Goal: Transaction & Acquisition: Purchase product/service

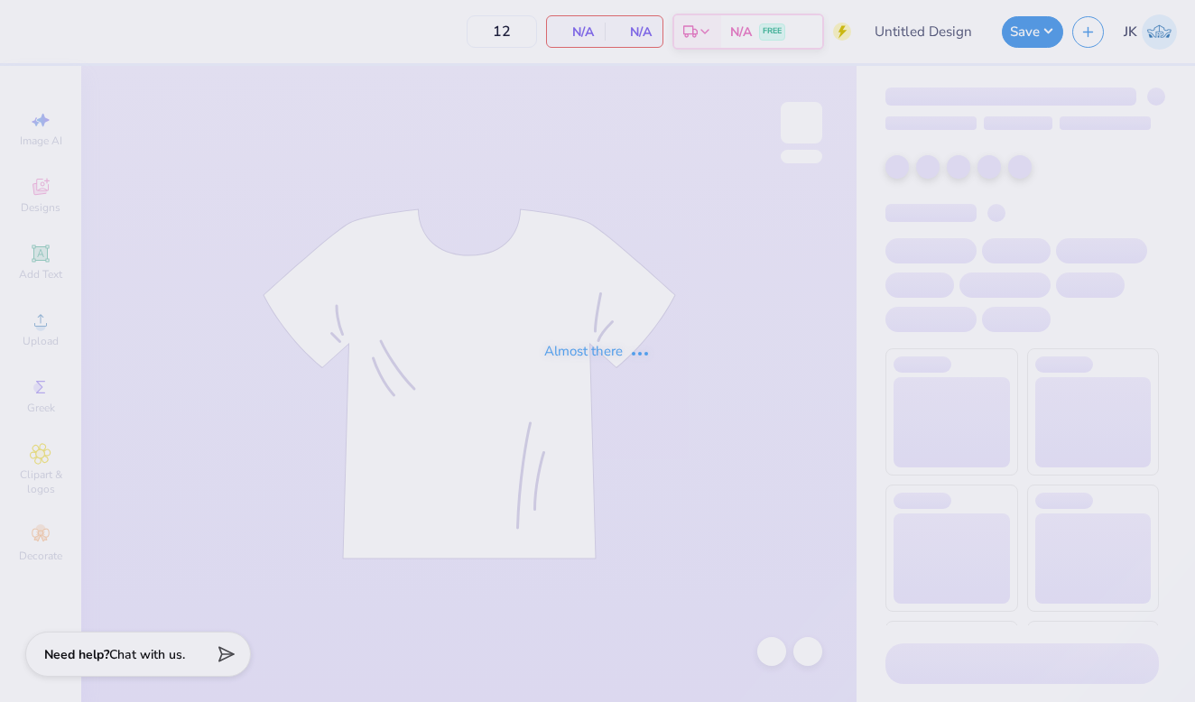
type input "50"
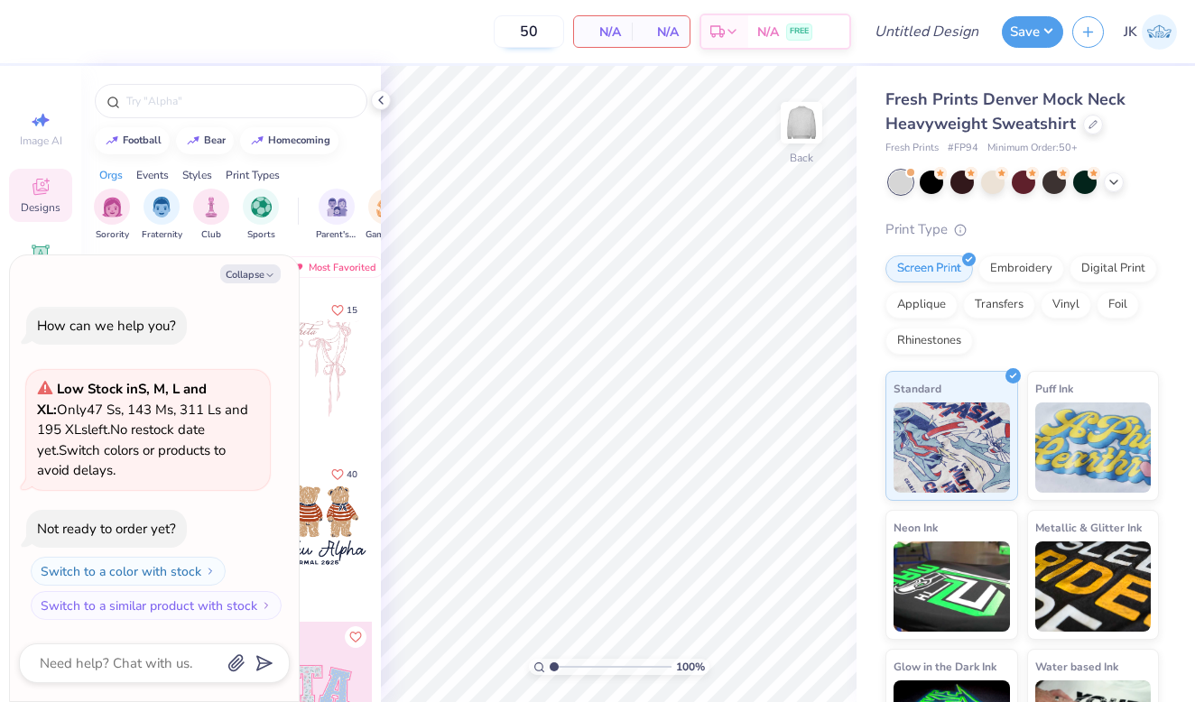
click at [524, 25] on input "50" at bounding box center [529, 31] width 70 height 33
click at [539, 28] on input "50" at bounding box center [529, 31] width 70 height 33
click at [465, 24] on div "50 N/A Per Item N/A Total Est. Delivery N/A FREE" at bounding box center [439, 31] width 824 height 63
click at [1119, 177] on icon at bounding box center [1114, 180] width 14 height 14
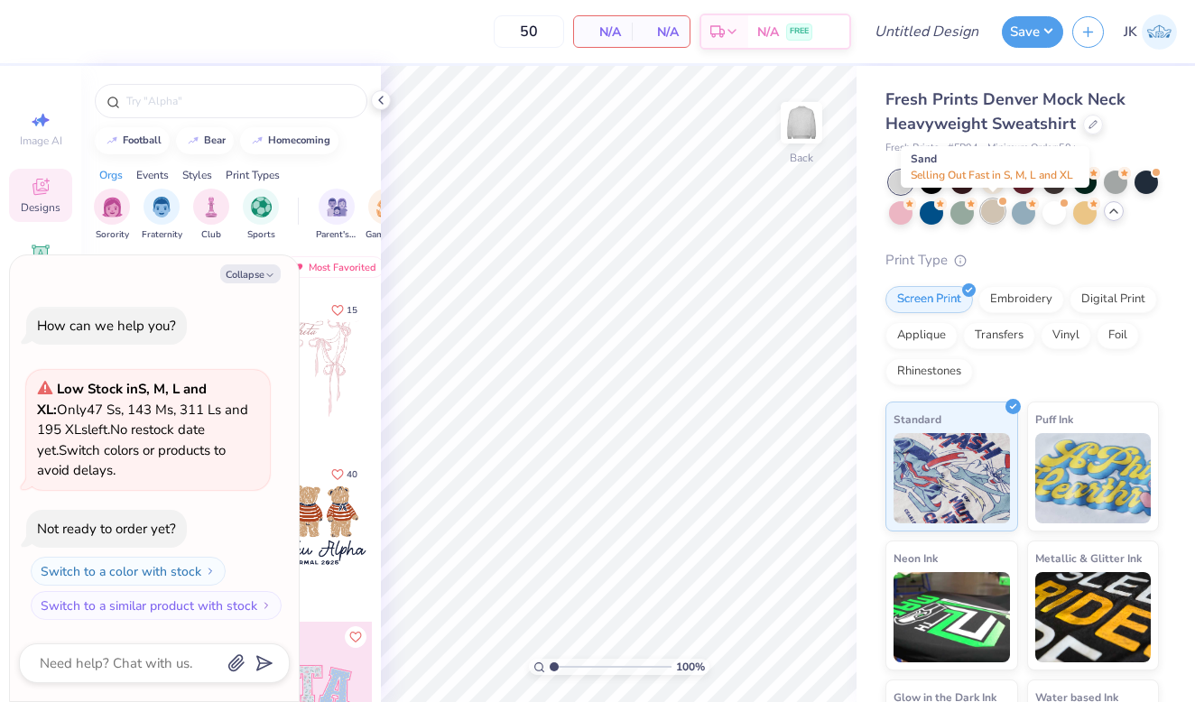
click at [994, 210] on div at bounding box center [992, 211] width 23 height 23
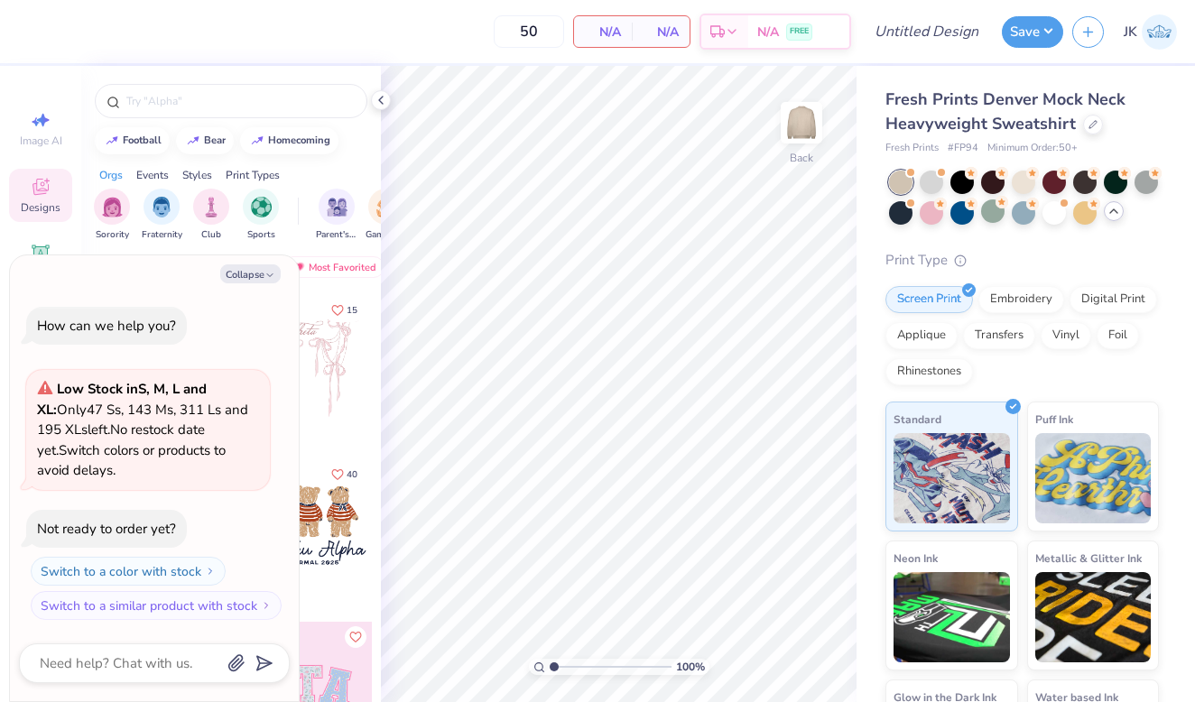
scroll to position [154, 0]
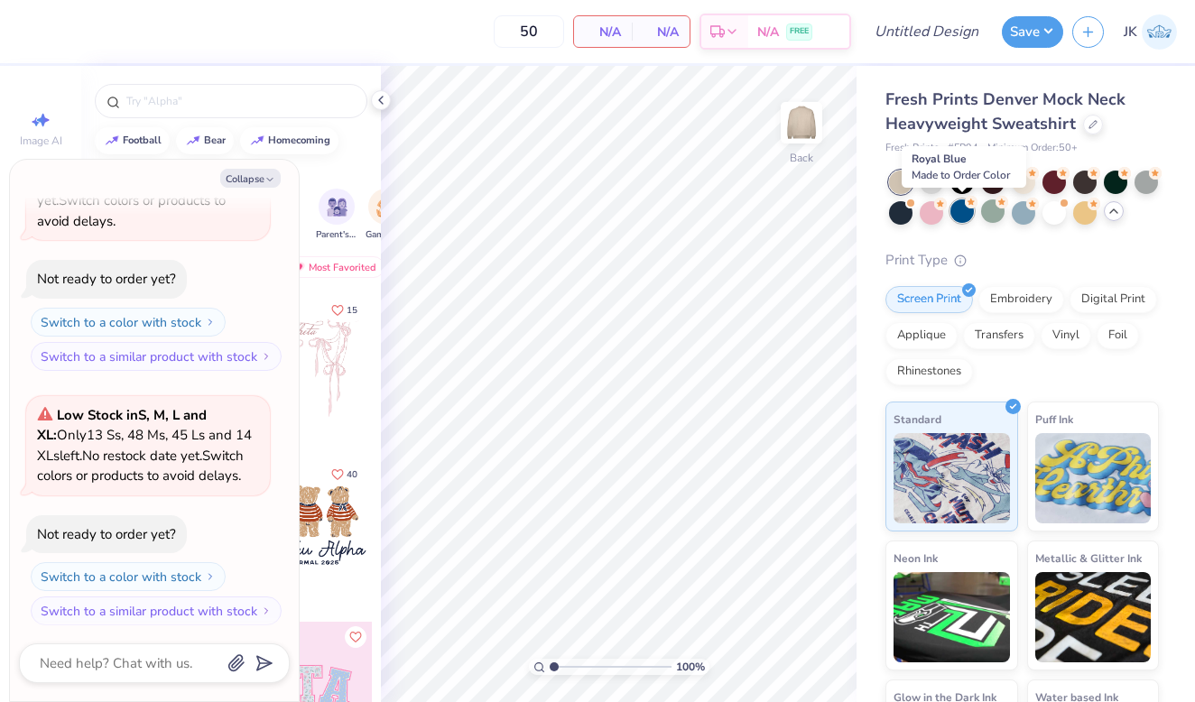
click at [961, 212] on div at bounding box center [962, 211] width 23 height 23
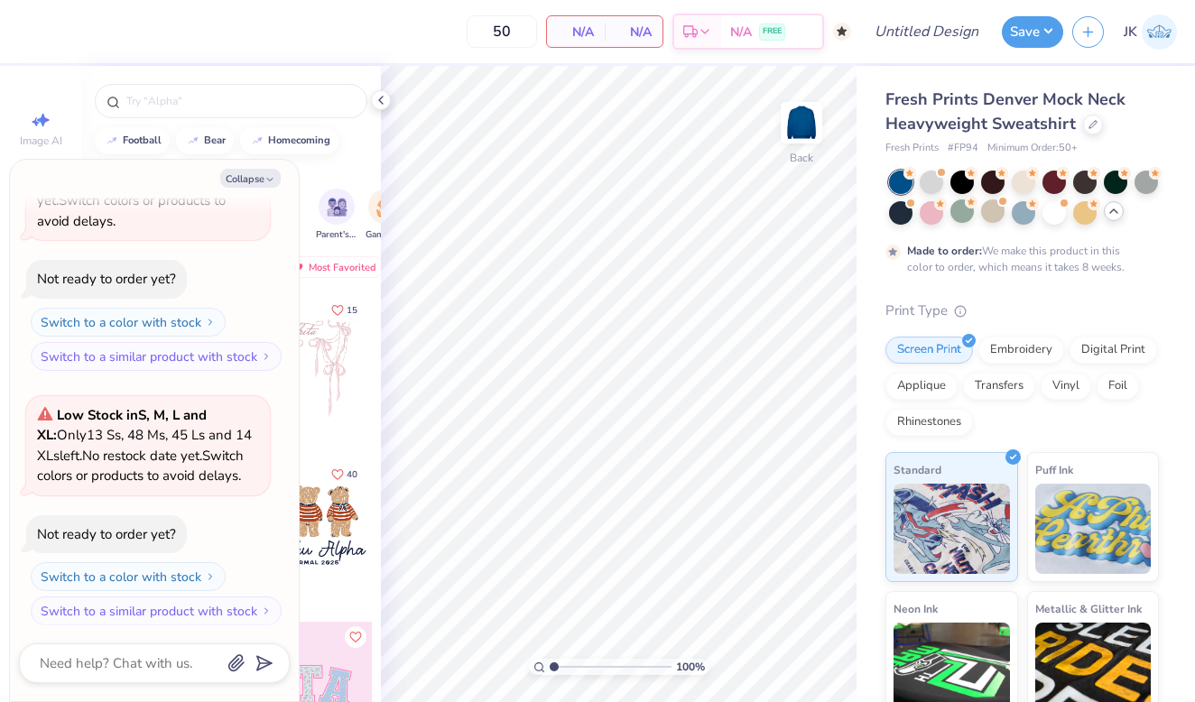
scroll to position [303, 0]
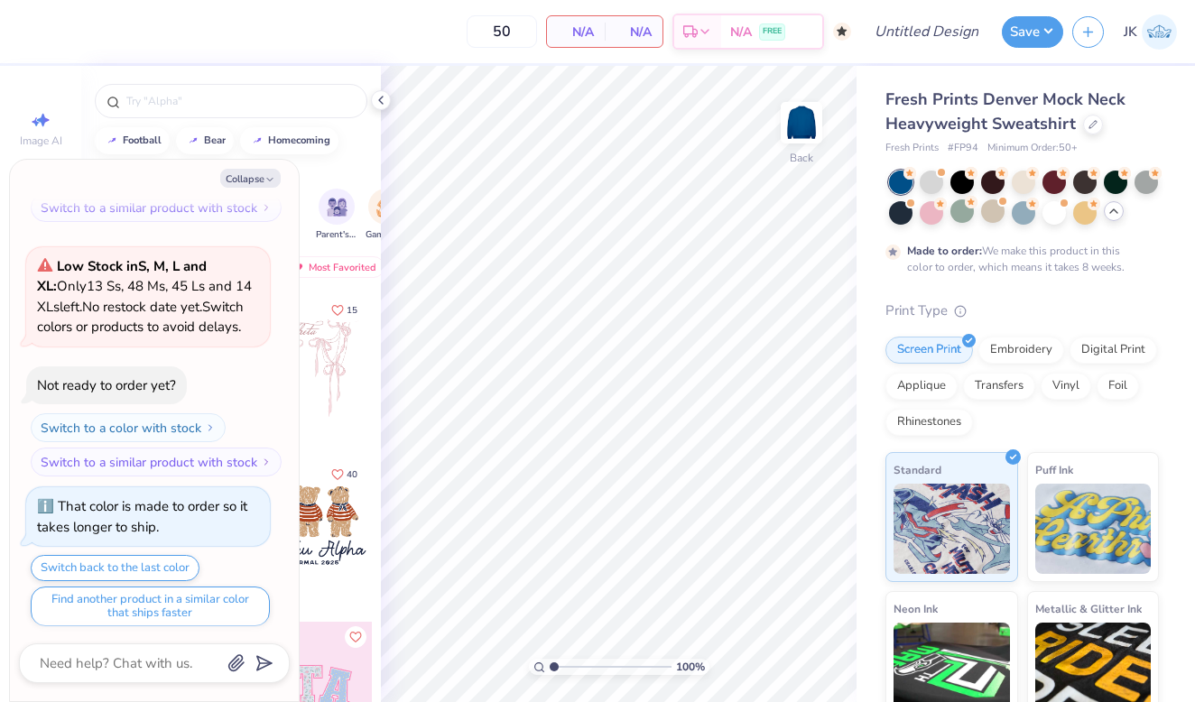
click at [458, 27] on div "50 N/A Per Item N/A Total Est. Delivery N/A FREE" at bounding box center [439, 31] width 824 height 63
click at [500, 32] on input "50" at bounding box center [502, 31] width 70 height 33
click at [1166, 37] on img at bounding box center [1159, 31] width 35 height 35
type textarea "x"
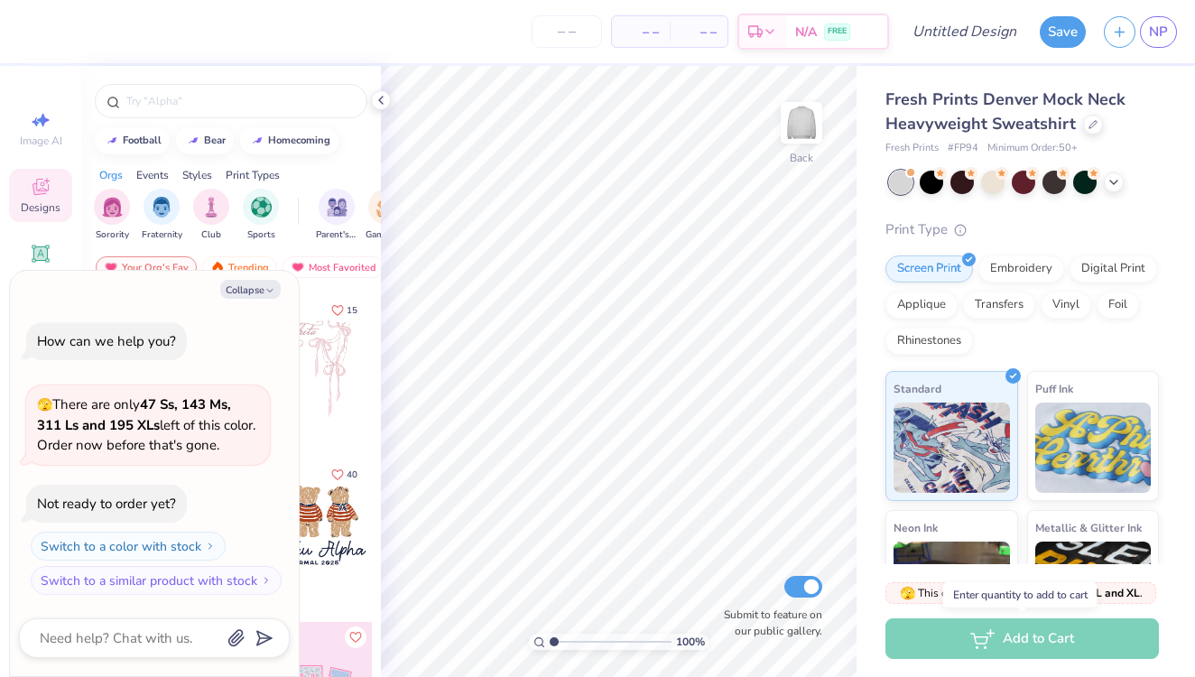
click at [992, 644] on div "Add to Cart" at bounding box center [1023, 638] width 274 height 41
click at [256, 293] on button "Collapse" at bounding box center [250, 289] width 60 height 19
type textarea "x"
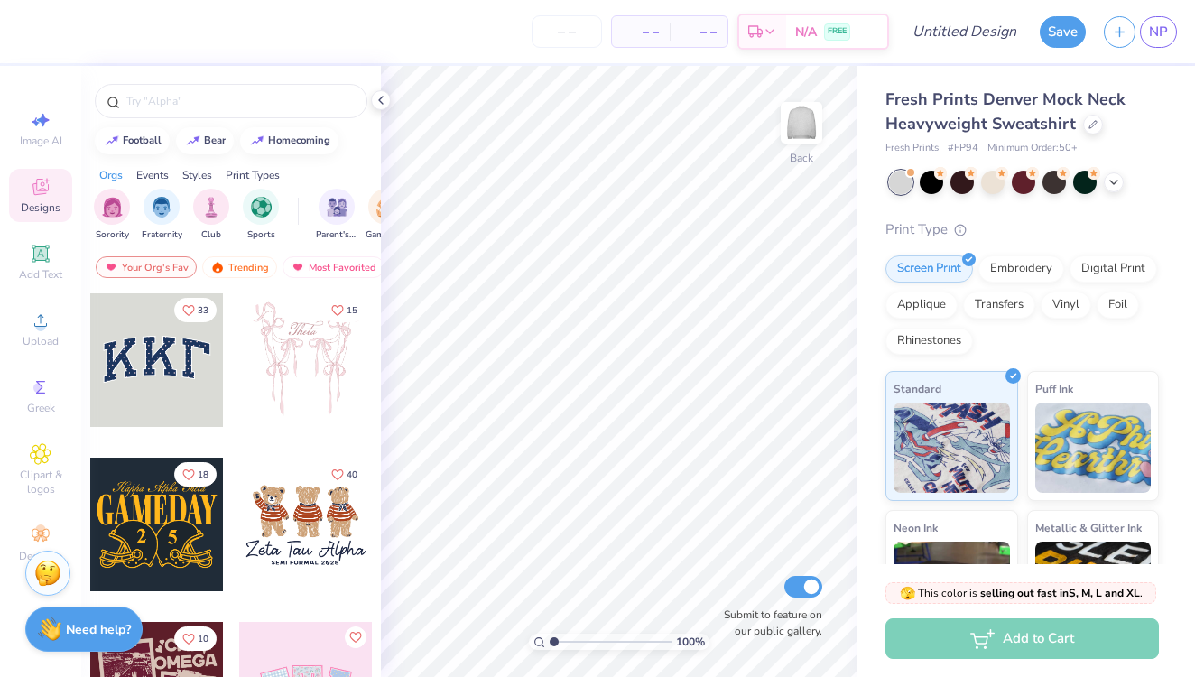
click at [148, 348] on div at bounding box center [157, 360] width 134 height 134
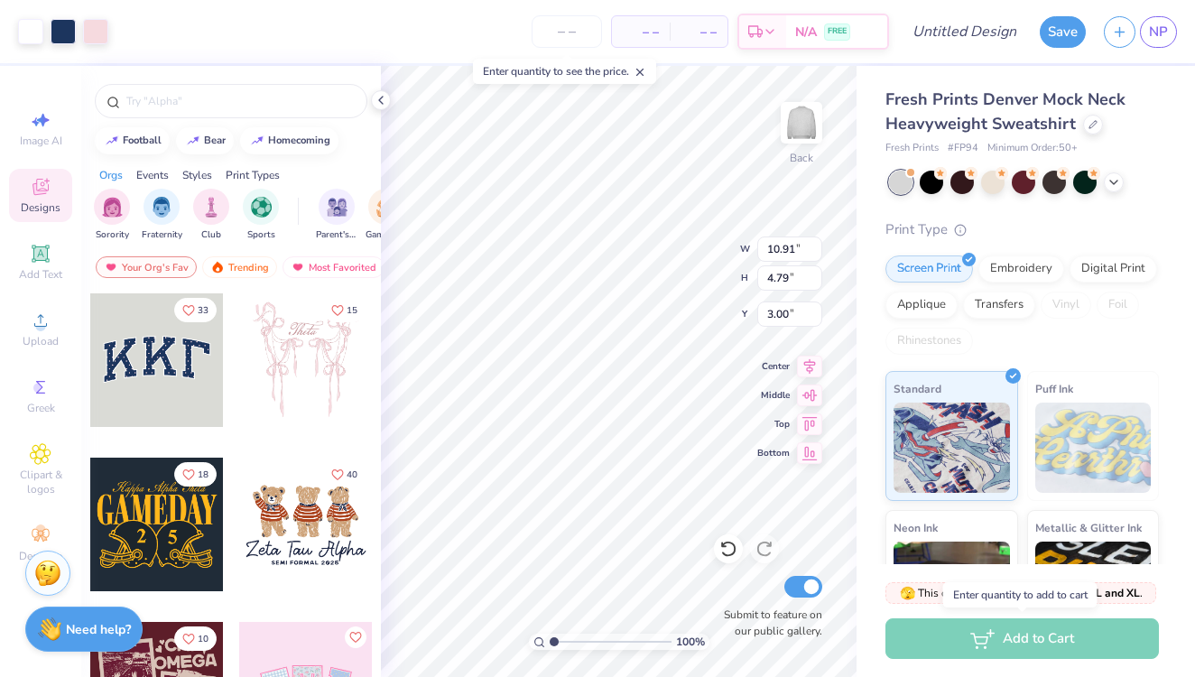
click at [1016, 639] on div "Add to Cart" at bounding box center [1023, 638] width 274 height 41
click at [567, 24] on input "number" at bounding box center [567, 31] width 70 height 33
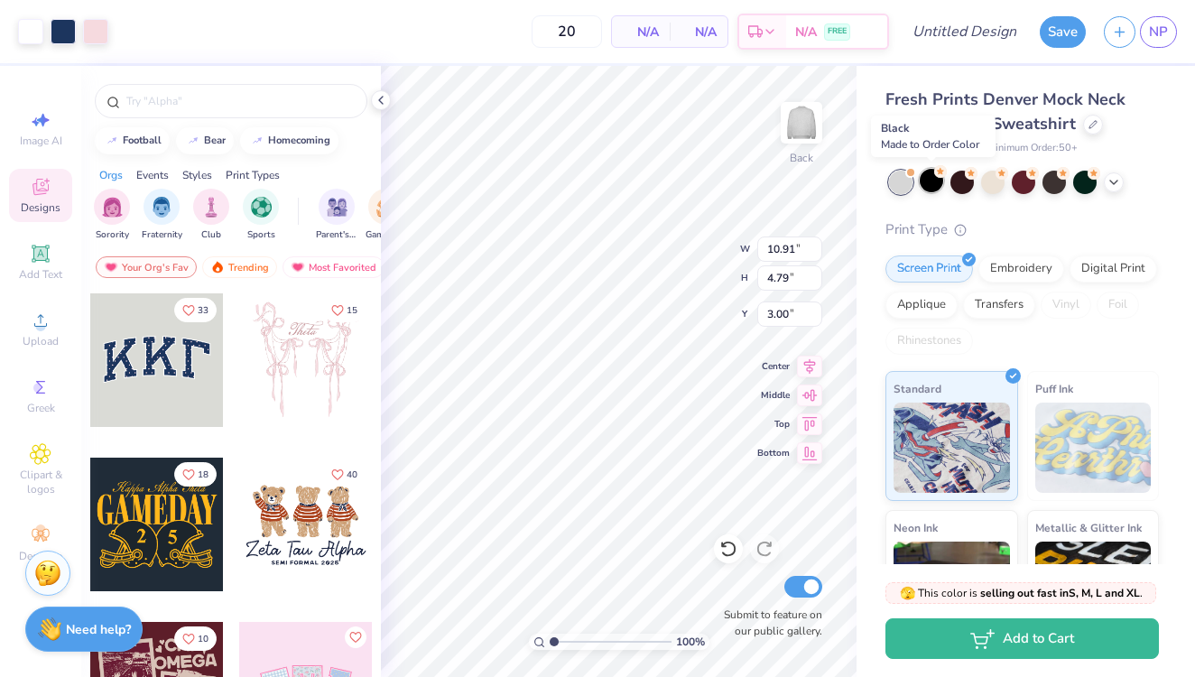
type input "50"
click at [924, 181] on div at bounding box center [931, 180] width 23 height 23
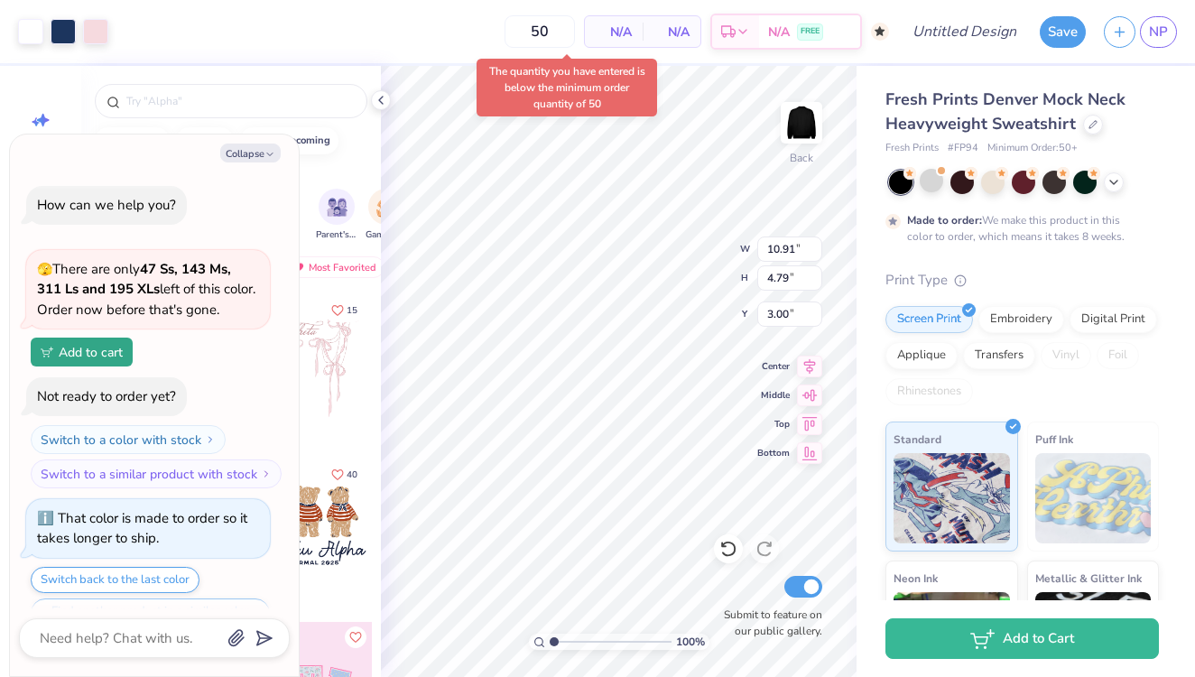
scroll to position [40, 0]
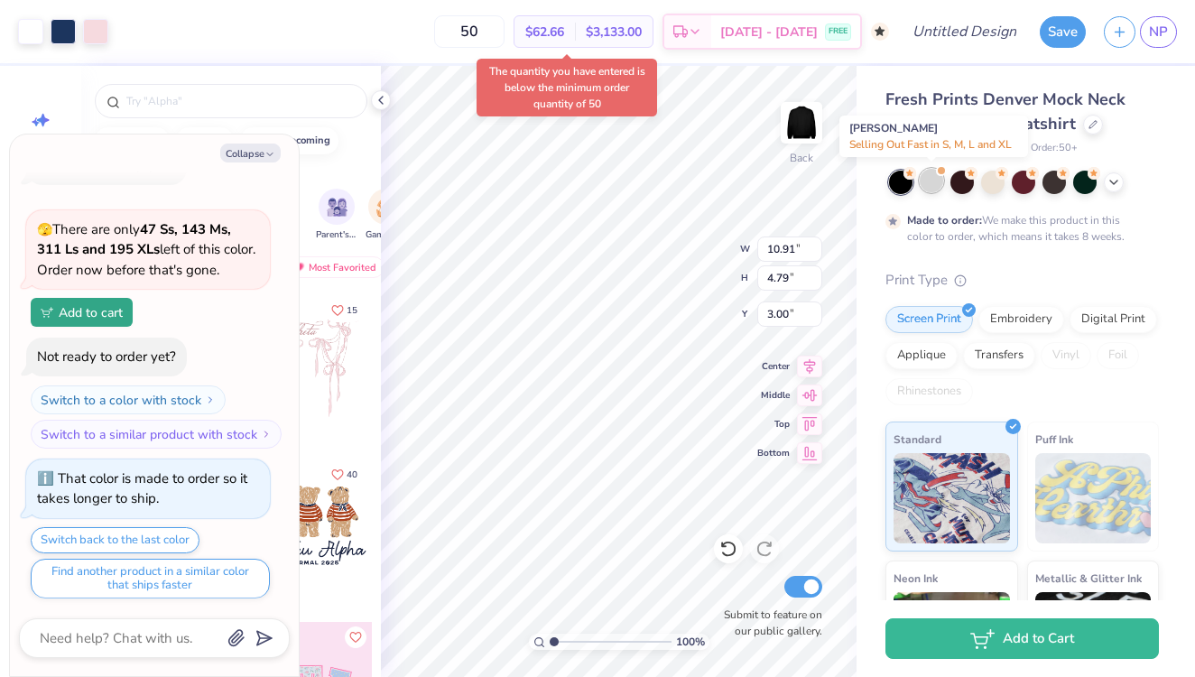
click at [931, 188] on div at bounding box center [931, 180] width 23 height 23
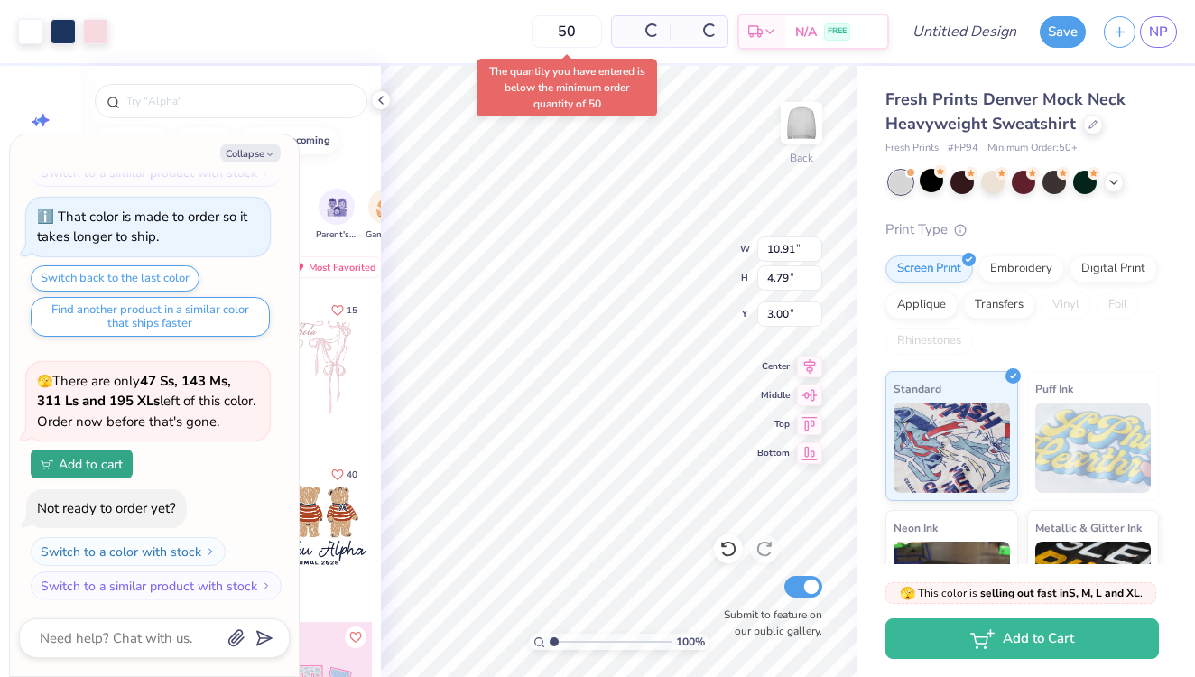
type textarea "x"
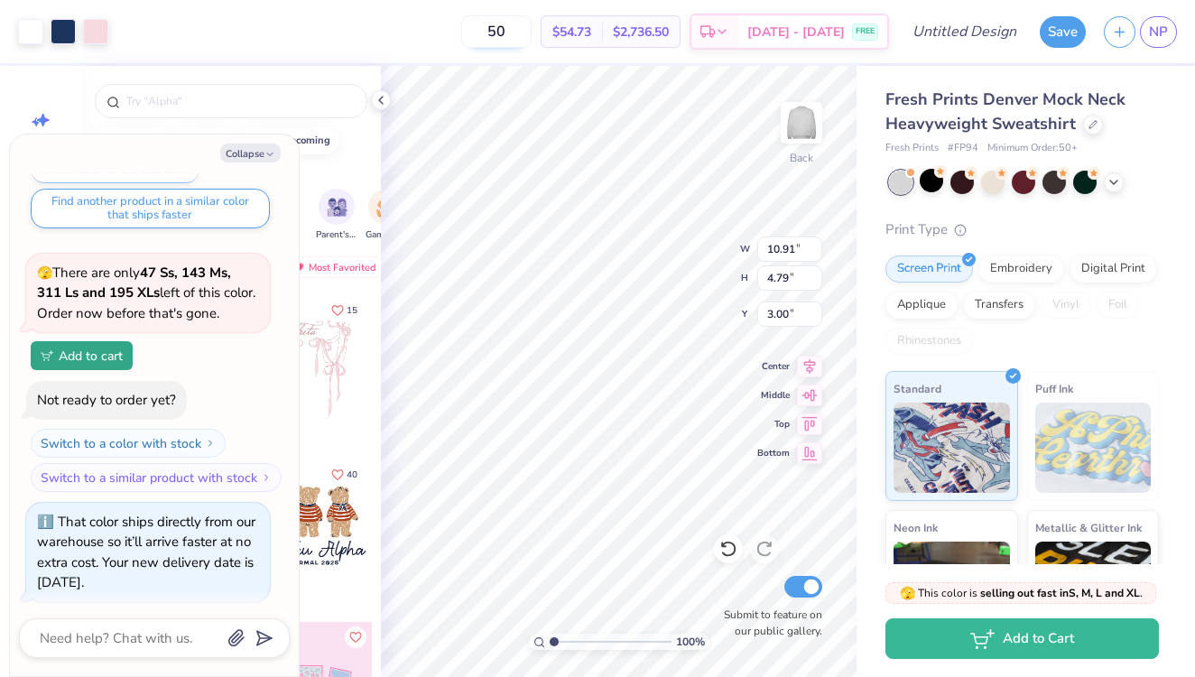
click at [508, 30] on input "50" at bounding box center [496, 31] width 70 height 33
click at [532, 30] on input "50" at bounding box center [496, 31] width 70 height 33
type input "50"
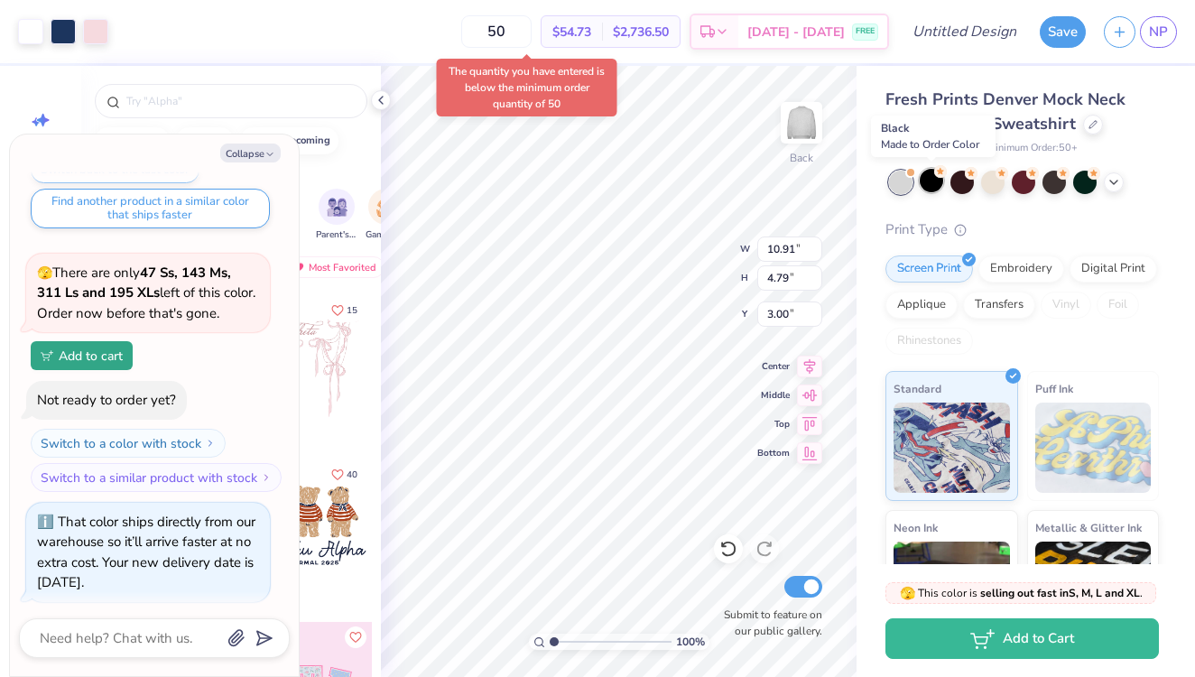
click at [928, 186] on div at bounding box center [931, 180] width 23 height 23
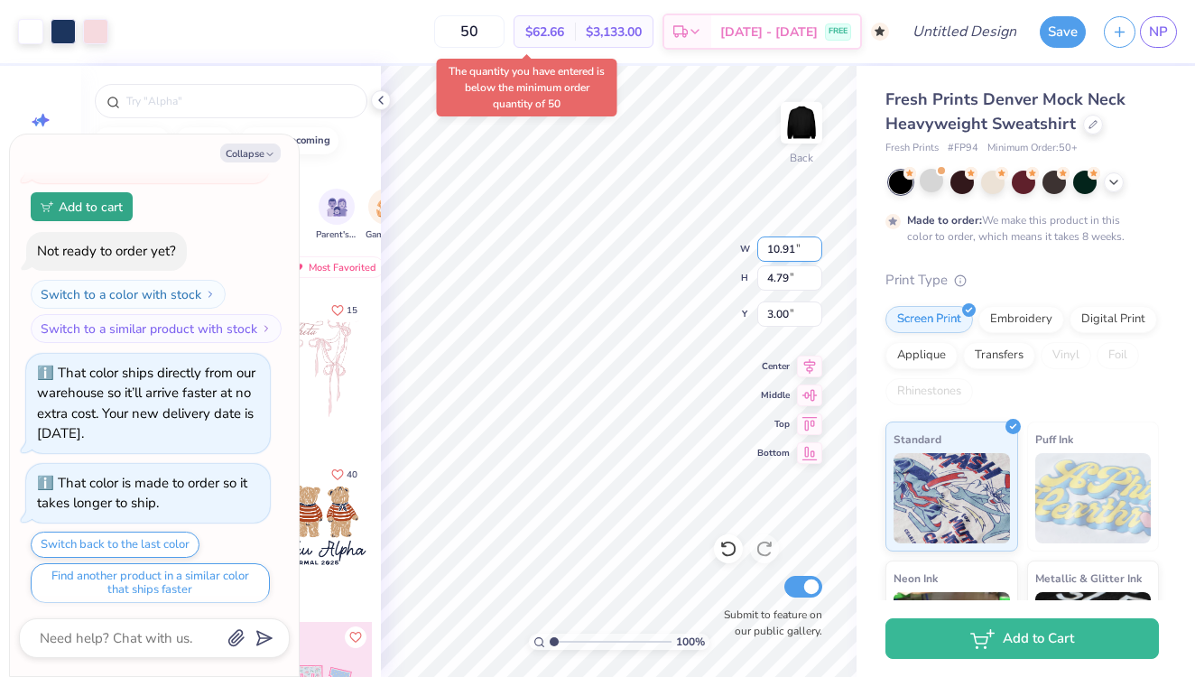
type textarea "x"
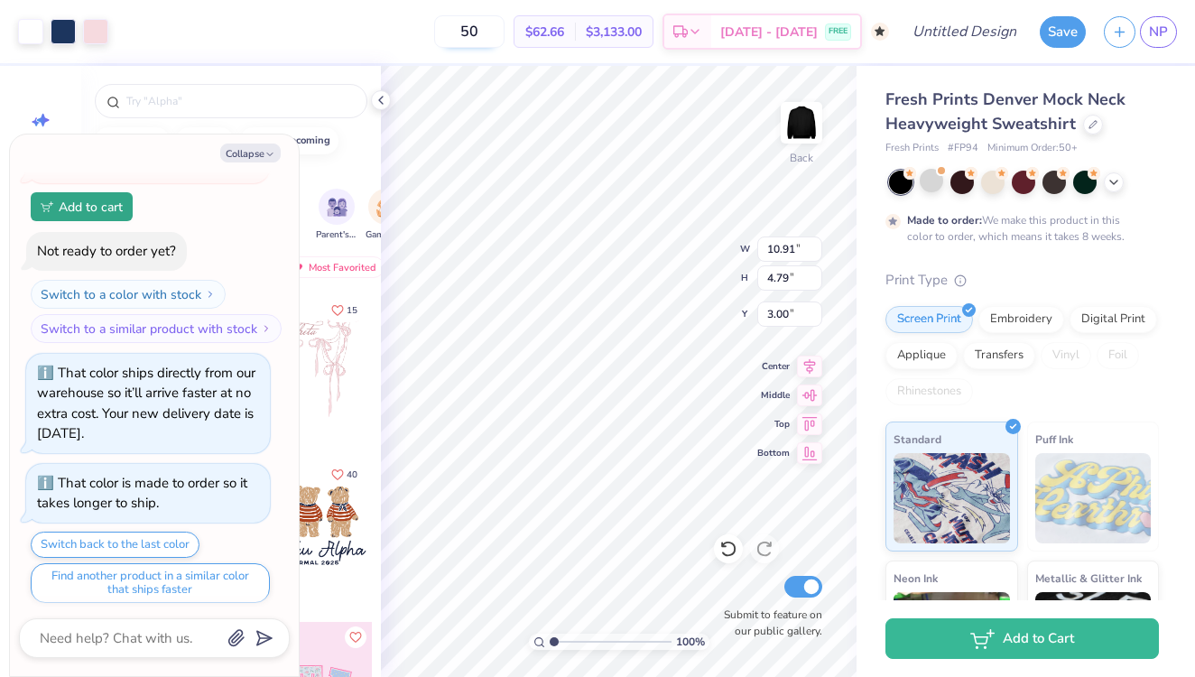
click at [505, 26] on input "50" at bounding box center [469, 31] width 70 height 33
type input "50"
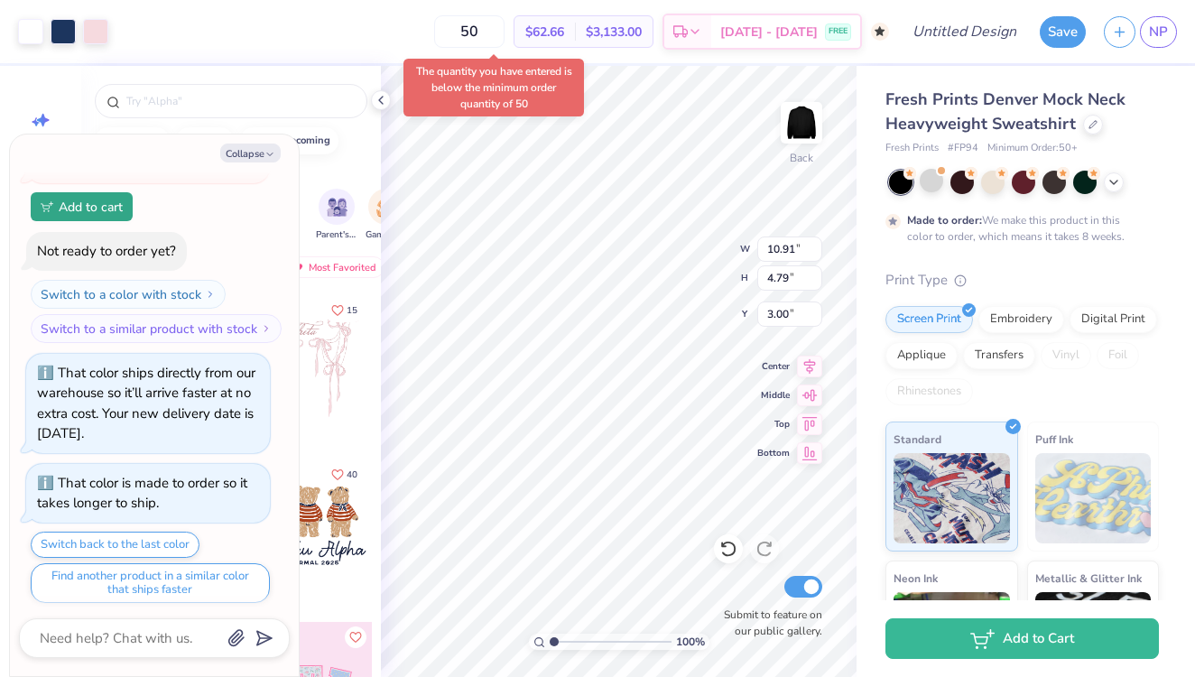
click at [442, 42] on div "50 $62.66 Per Item $3,133.00 Total Est. Delivery [DATE] - [DATE] FREE" at bounding box center [503, 31] width 772 height 63
click at [936, 182] on div at bounding box center [931, 180] width 23 height 23
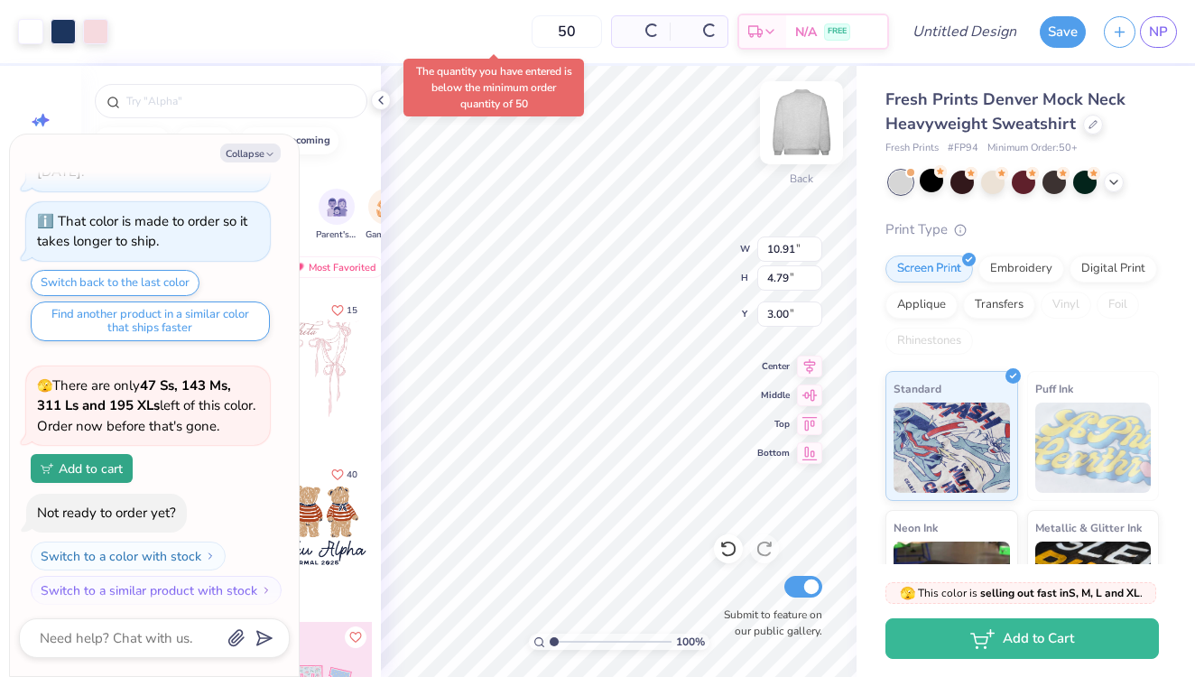
type textarea "x"
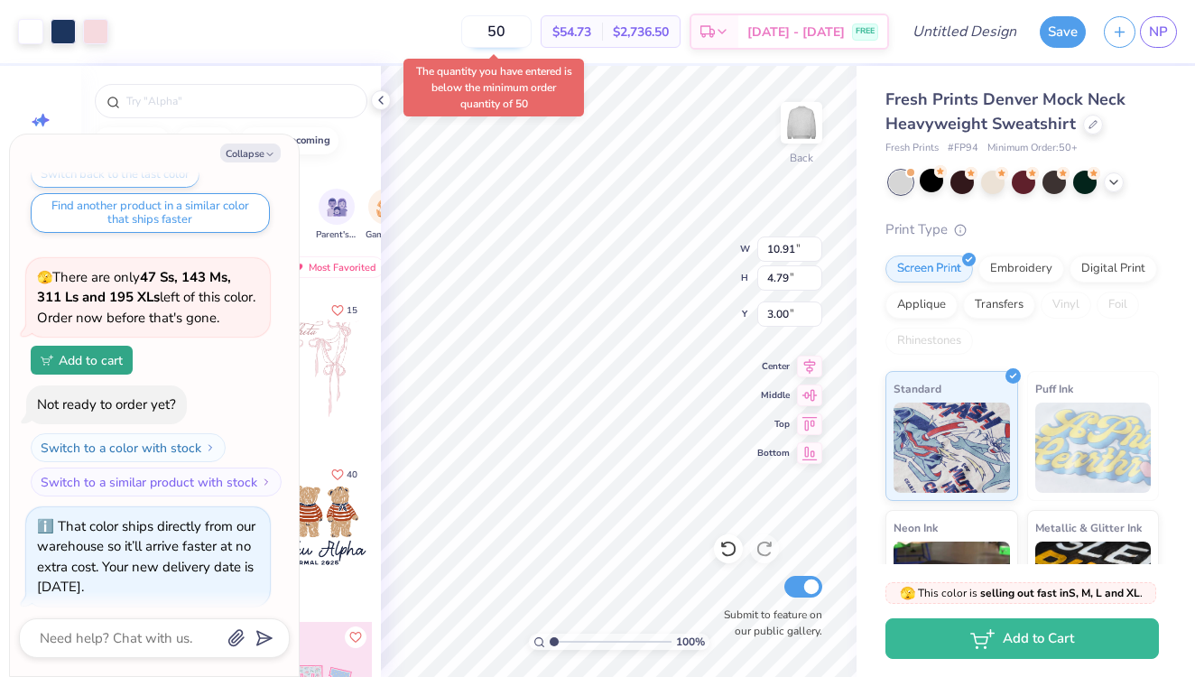
click at [532, 24] on input "50" at bounding box center [496, 31] width 70 height 33
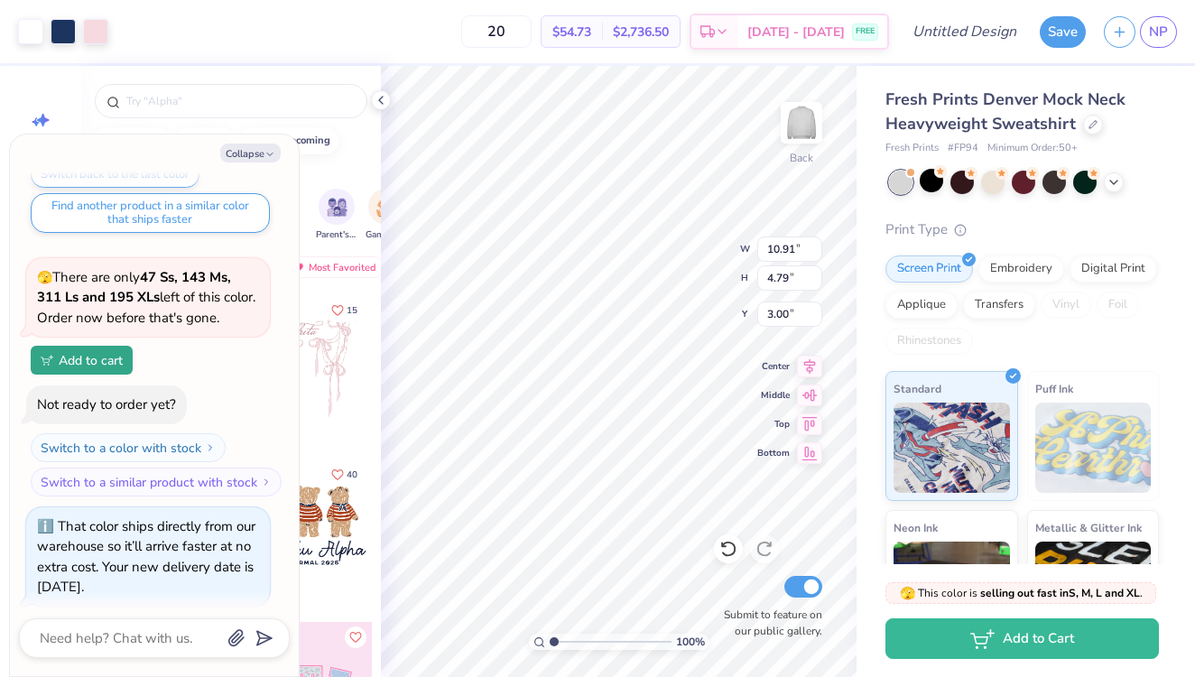
type input "50"
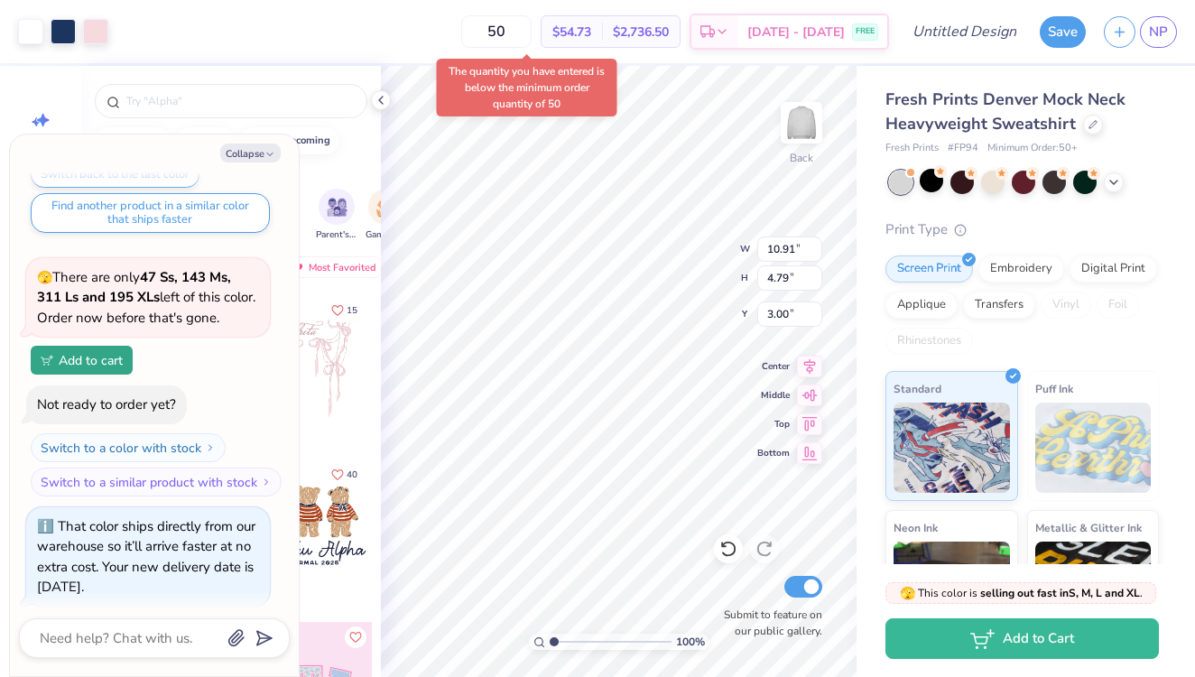
click at [455, 59] on body "Art colors 50 $54.73 Per Item $2,736.50 Total Est. Delivery [DATE] - [DATE] FRE…" at bounding box center [597, 338] width 1195 height 677
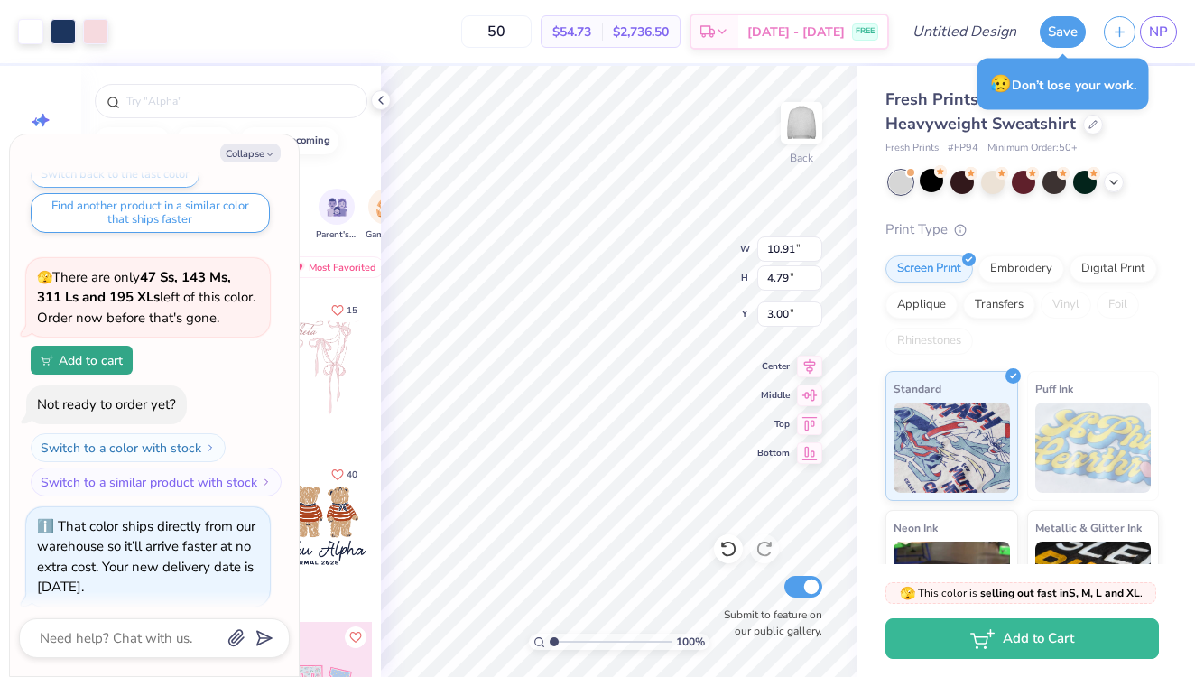
type textarea "x"
